Goal: Navigation & Orientation: Find specific page/section

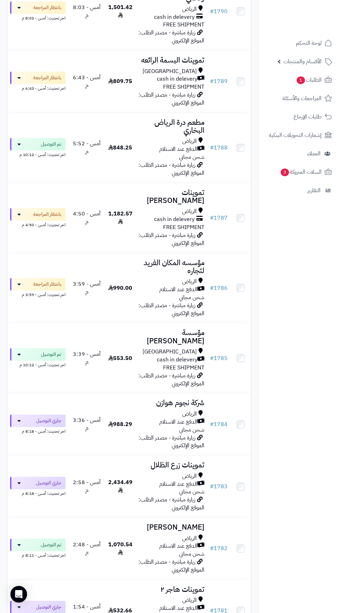
scroll to position [399, 0]
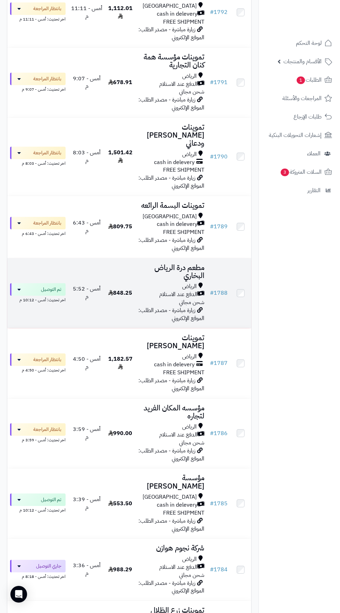
click at [218, 258] on td "# 1788" at bounding box center [218, 293] width 23 height 70
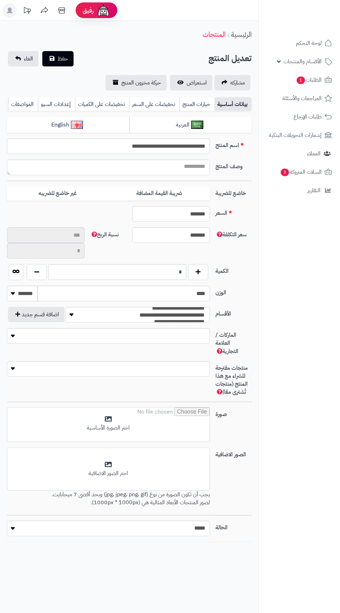
type input "*****"
type input "********"
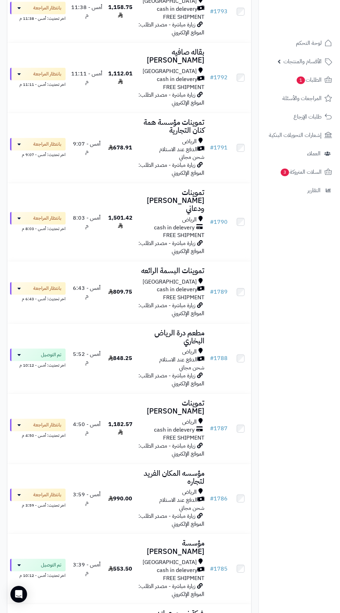
scroll to position [321, 0]
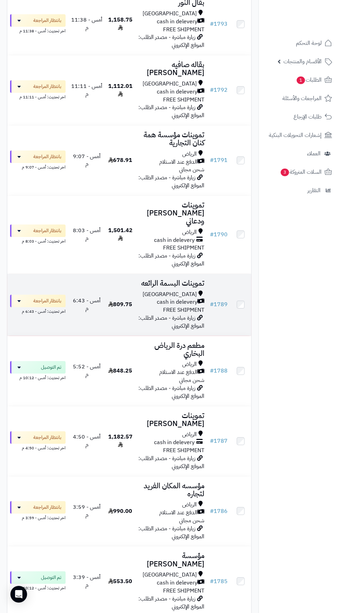
click at [170, 279] on h3 "تموينات البسمة الرائعه" at bounding box center [171, 283] width 66 height 8
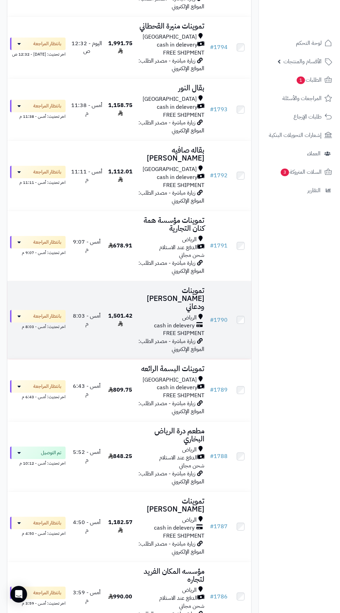
click at [182, 289] on h3 "تموينات عبدالله سلمان ودعاني" at bounding box center [171, 299] width 66 height 24
click at [179, 216] on h3 "تموينات مؤسسة همة كنان التجارية" at bounding box center [171, 224] width 66 height 16
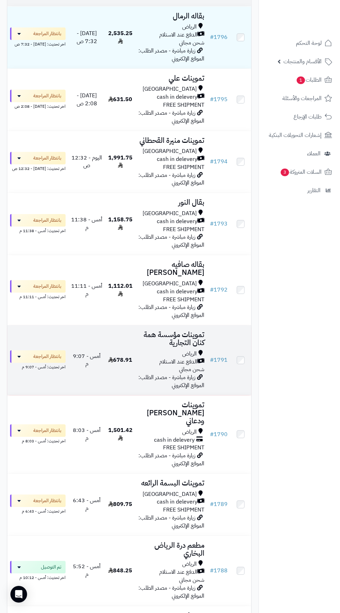
scroll to position [114, 0]
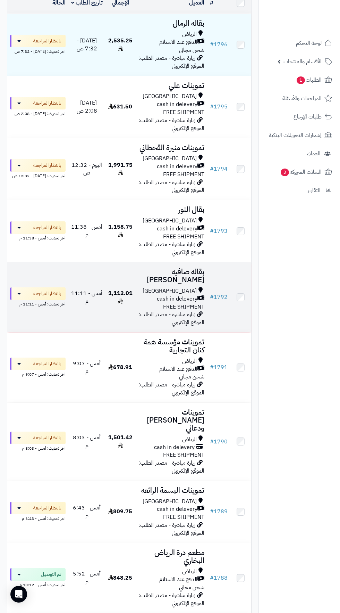
click at [189, 295] on span "cash in delevery" at bounding box center [177, 299] width 41 height 8
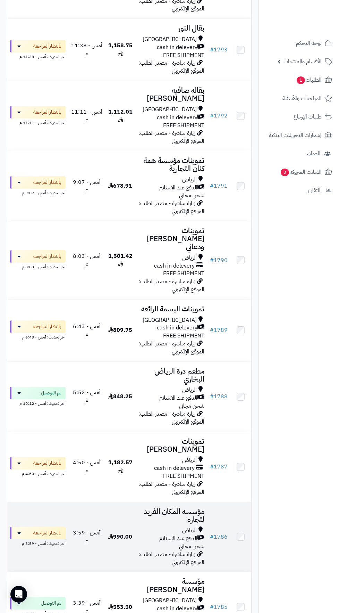
click at [189, 507] on h3 "مؤسسه المكان الفريد لتجاره" at bounding box center [171, 515] width 66 height 16
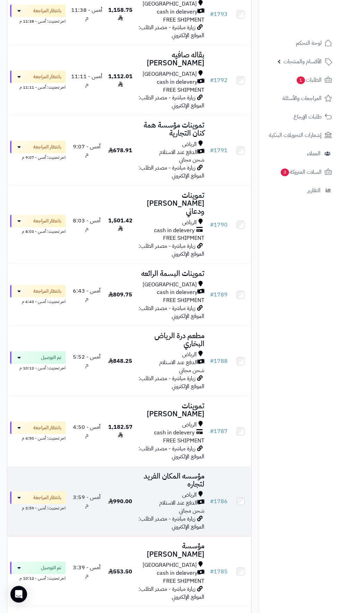
scroll to position [338, 0]
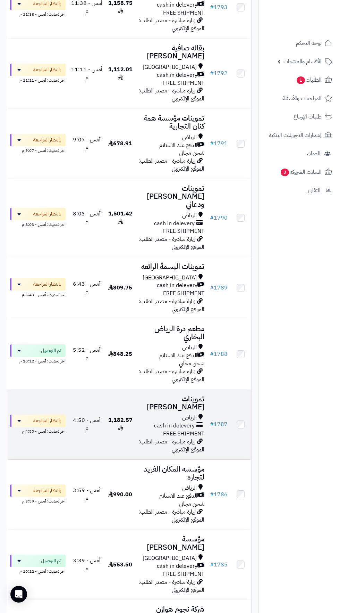
click at [187, 414] on span "الرياض" at bounding box center [189, 418] width 15 height 8
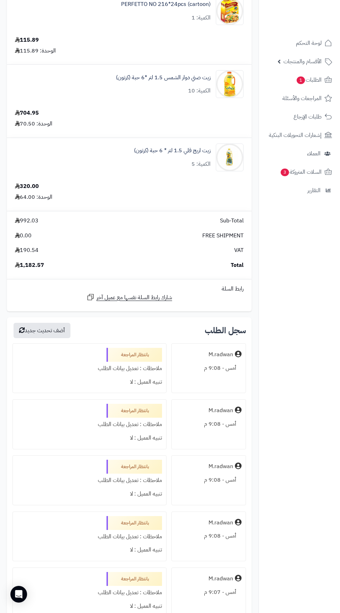
scroll to position [103, 0]
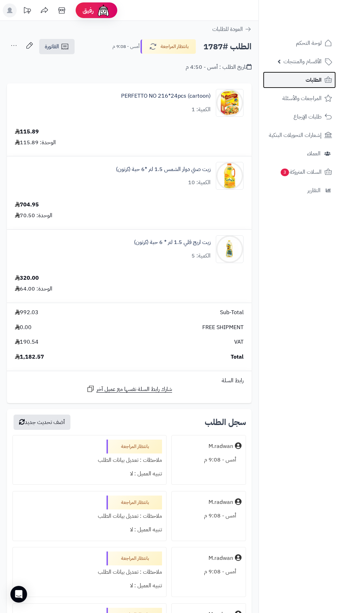
click at [318, 82] on span "الطلبات" at bounding box center [314, 80] width 16 height 10
